Goal: Task Accomplishment & Management: Complete application form

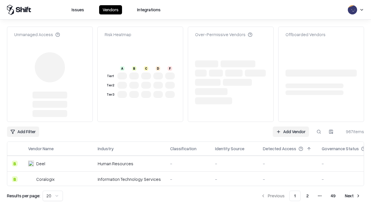
click at [290, 127] on link "Add Vendor" at bounding box center [290, 132] width 36 height 10
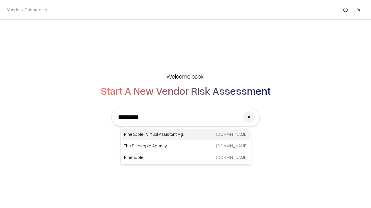
click at [186, 135] on div "Pineapple | Virtual Assistant Agency [DOMAIN_NAME]" at bounding box center [186, 135] width 128 height 12
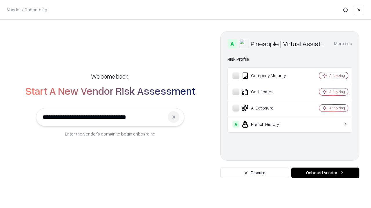
type input "**********"
click at [325, 173] on button "Onboard Vendor" at bounding box center [325, 173] width 68 height 10
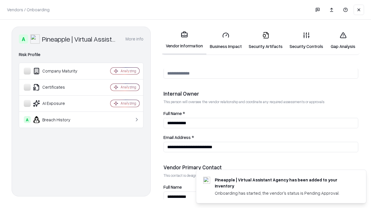
scroll to position [300, 0]
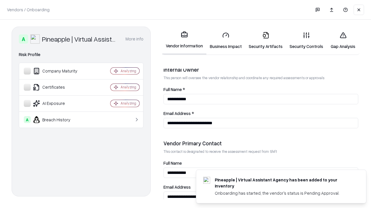
click at [226, 41] on link "Business Impact" at bounding box center [225, 40] width 39 height 27
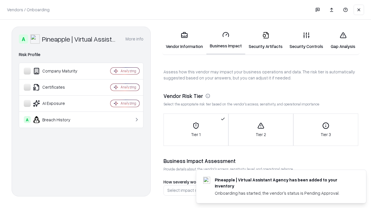
click at [265, 41] on link "Security Artifacts" at bounding box center [265, 40] width 41 height 27
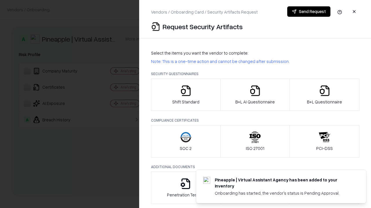
click at [185, 95] on icon "button" at bounding box center [186, 91] width 12 height 12
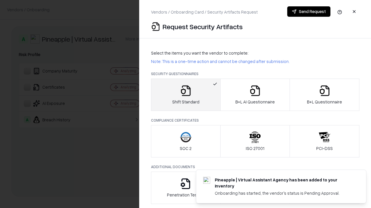
click at [308, 12] on button "Send Request" at bounding box center [308, 11] width 43 height 10
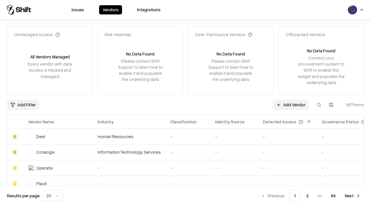
click at [319, 105] on button at bounding box center [318, 105] width 10 height 10
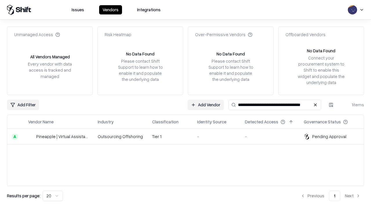
type input "**********"
click at [189, 137] on td "Tier 1" at bounding box center [169, 137] width 45 height 16
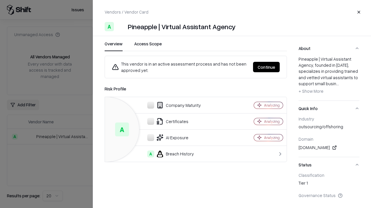
click at [266, 67] on button "Continue" at bounding box center [266, 67] width 27 height 10
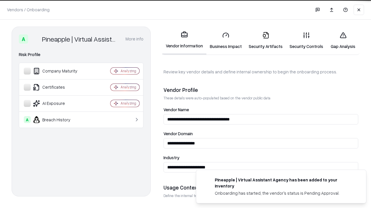
click at [265, 41] on link "Security Artifacts" at bounding box center [265, 40] width 41 height 27
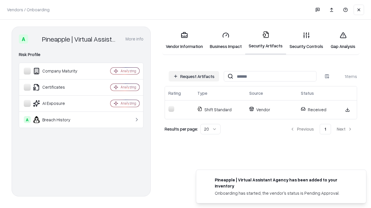
click at [343, 41] on link "Gap Analysis" at bounding box center [342, 40] width 33 height 27
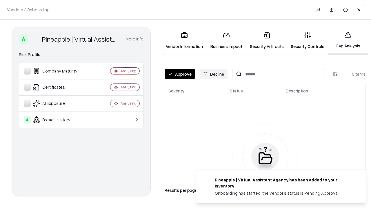
click at [180, 74] on button "Approve" at bounding box center [179, 74] width 30 height 10
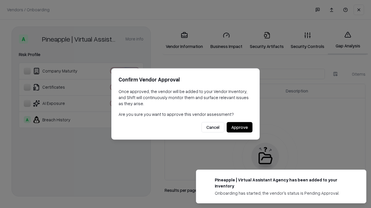
click at [239, 127] on button "Approve" at bounding box center [239, 127] width 26 height 10
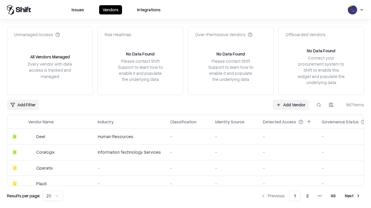
type input "**********"
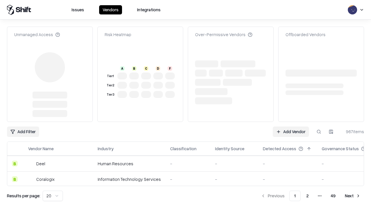
click at [290, 127] on link "Add Vendor" at bounding box center [290, 132] width 36 height 10
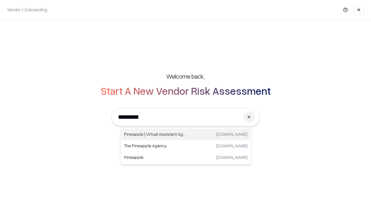
click at [186, 135] on div "Pineapple | Virtual Assistant Agency trypineapple.com" at bounding box center [186, 135] width 128 height 12
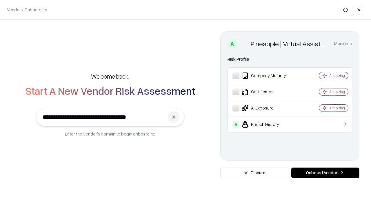
type input "**********"
click at [325, 173] on button "Onboard Vendor" at bounding box center [325, 173] width 68 height 10
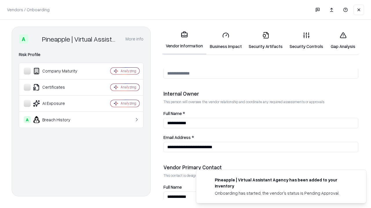
scroll to position [300, 0]
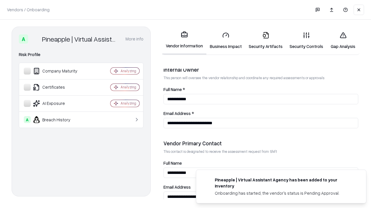
click at [343, 41] on link "Gap Analysis" at bounding box center [342, 40] width 33 height 27
